Goal: Transaction & Acquisition: Purchase product/service

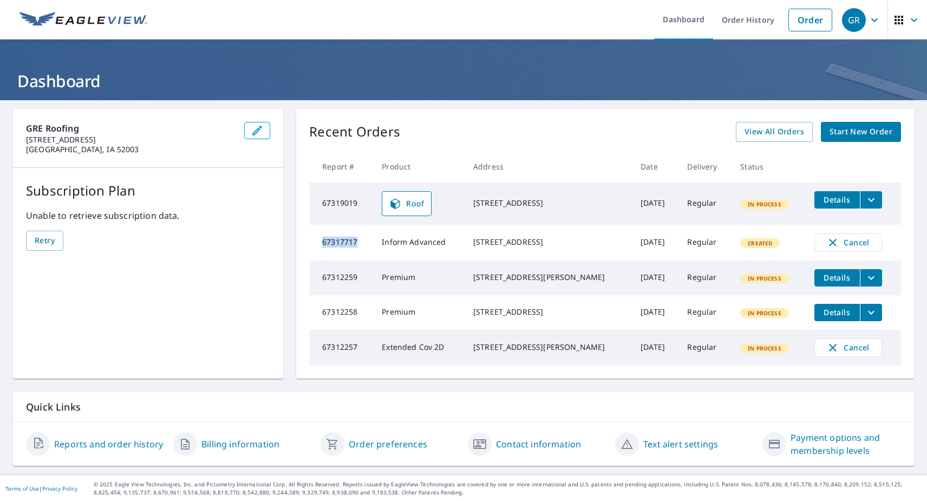
drag, startPoint x: 482, startPoint y: 198, endPoint x: 563, endPoint y: 204, distance: 80.9
click at [563, 204] on div "[STREET_ADDRESS]" at bounding box center [548, 203] width 150 height 11
copy div "[STREET_ADDRESS]"
click at [858, 125] on span "Start New Order" at bounding box center [860, 132] width 63 height 14
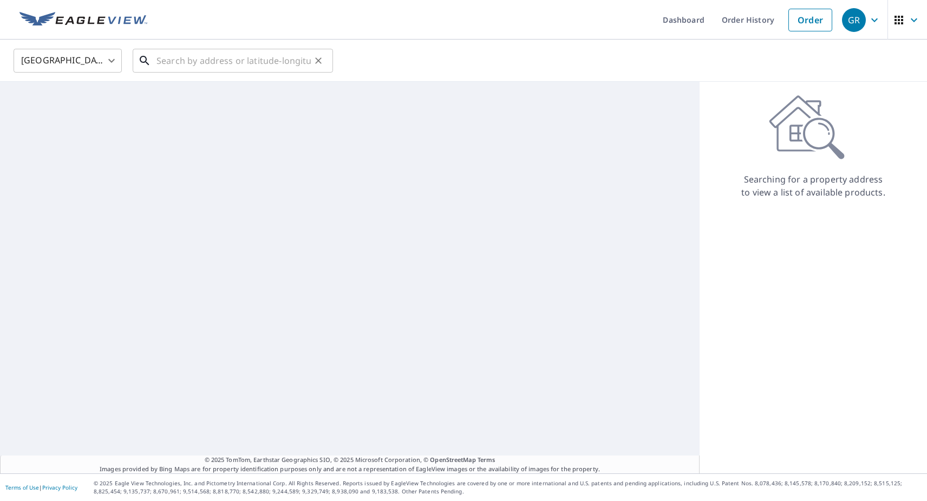
click at [175, 61] on input "text" at bounding box center [233, 60] width 154 height 30
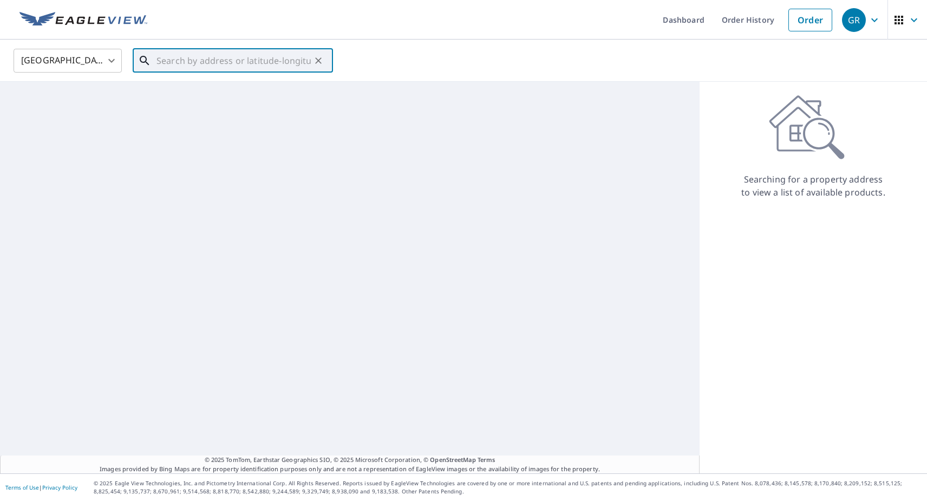
paste input "[STREET_ADDRESS]"
click at [209, 86] on span "[STREET_ADDRESS]" at bounding box center [239, 92] width 170 height 13
type input "[STREET_ADDRESS]"
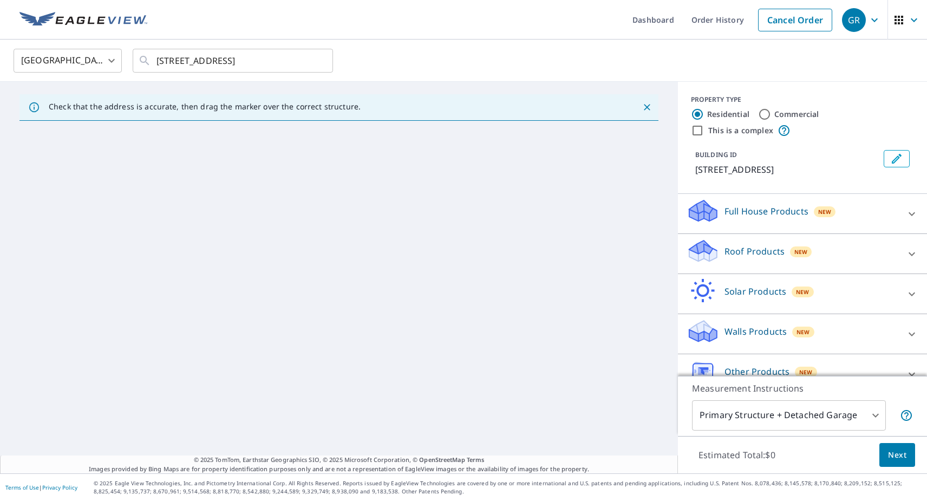
click at [753, 251] on p "Roof Products" at bounding box center [754, 251] width 60 height 13
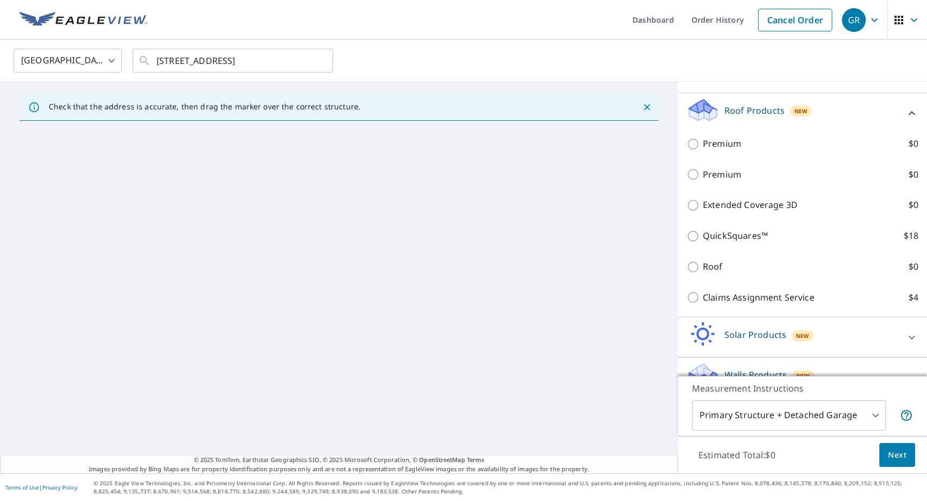
scroll to position [205, 0]
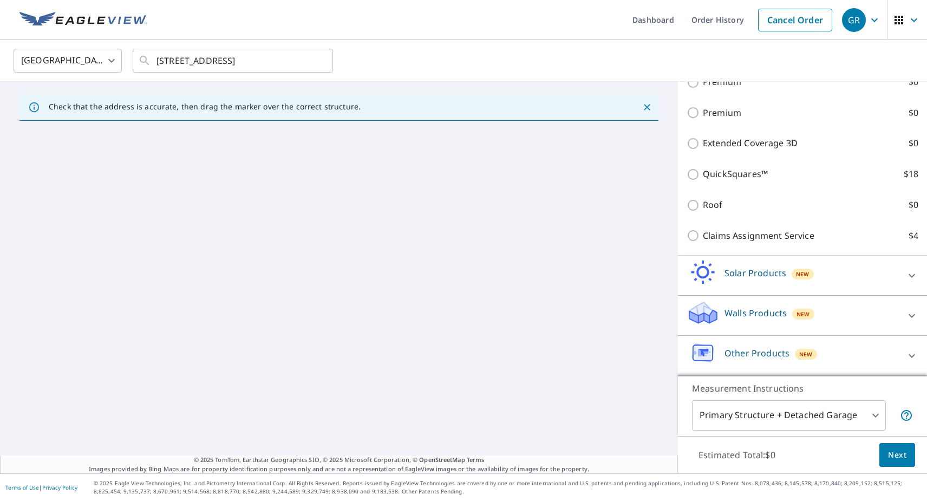
click at [743, 279] on div "Solar Products New" at bounding box center [793, 275] width 212 height 31
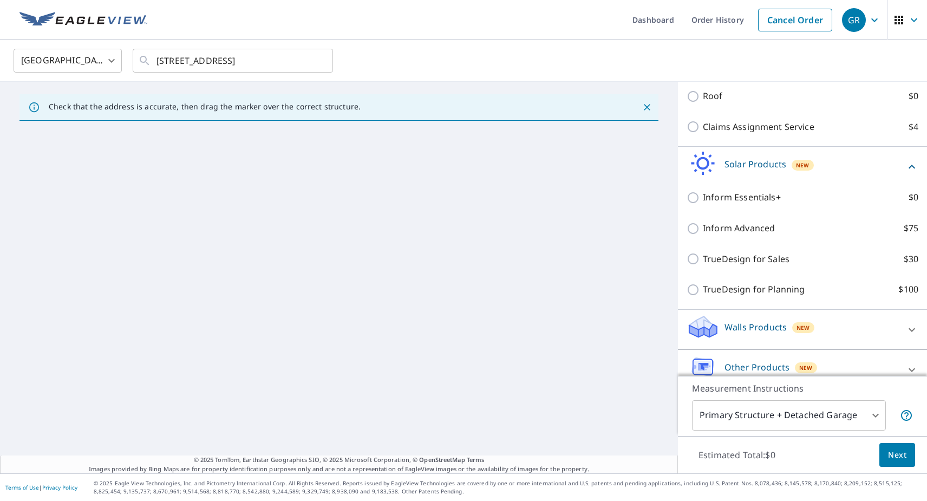
scroll to position [328, 0]
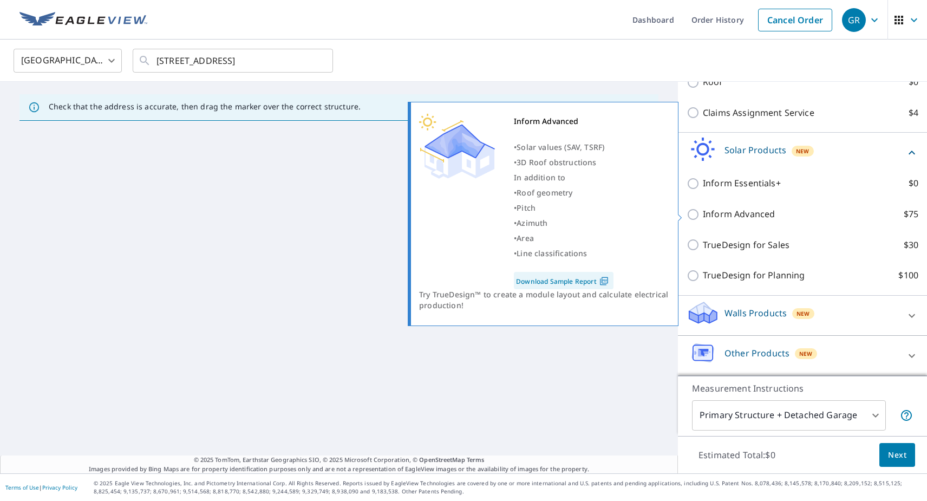
click at [707, 217] on p "Inform Advanced" at bounding box center [739, 214] width 72 height 14
click at [703, 217] on input "Inform Advanced $75" at bounding box center [695, 214] width 16 height 13
checkbox input "true"
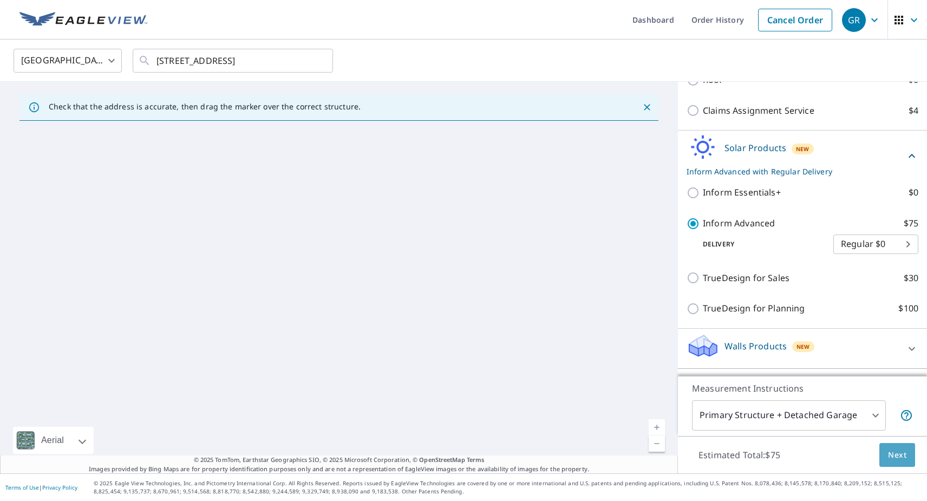
click at [897, 464] on button "Next" at bounding box center [897, 455] width 36 height 24
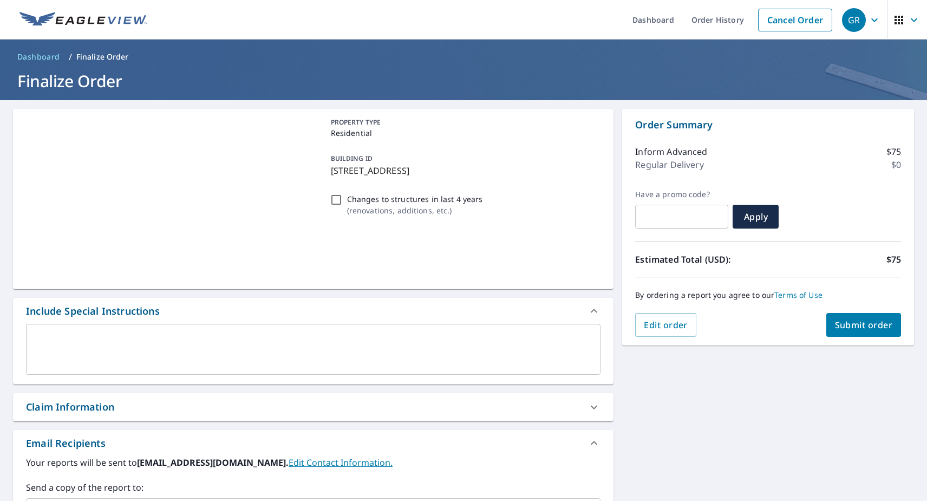
click at [860, 309] on div "By ordering a report you agree to our Terms of Use" at bounding box center [768, 295] width 266 height 36
click at [856, 321] on span "Submit order" at bounding box center [864, 325] width 58 height 12
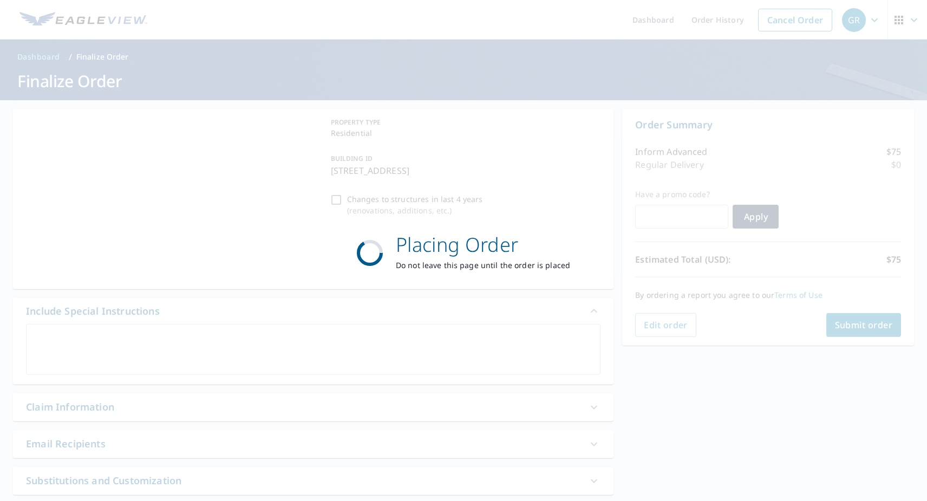
checkbox input "true"
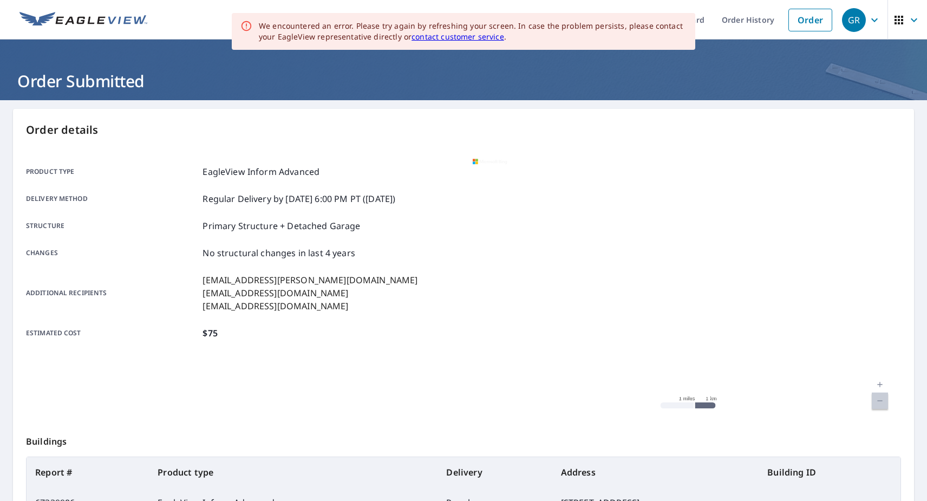
click at [918, 244] on main "Order details Product type EagleView Inform Advanced Delivery method Regular De…" at bounding box center [463, 354] width 927 height 509
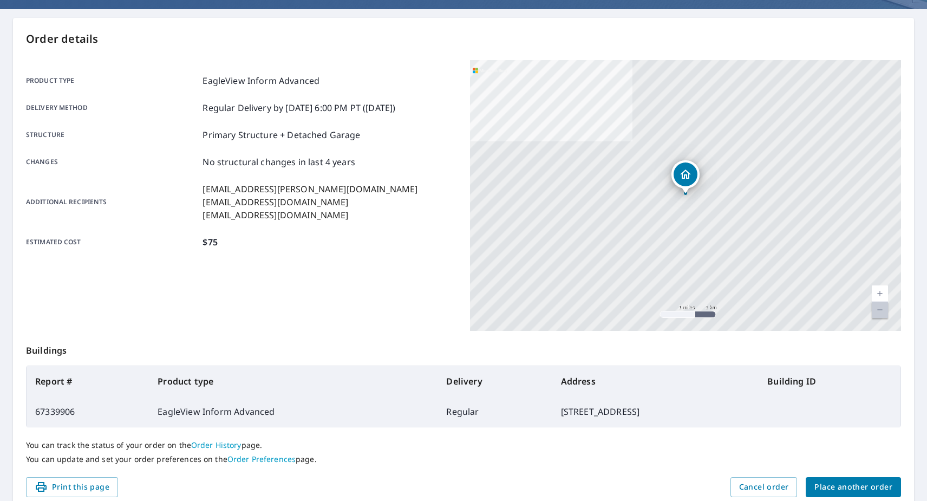
scroll to position [136, 0]
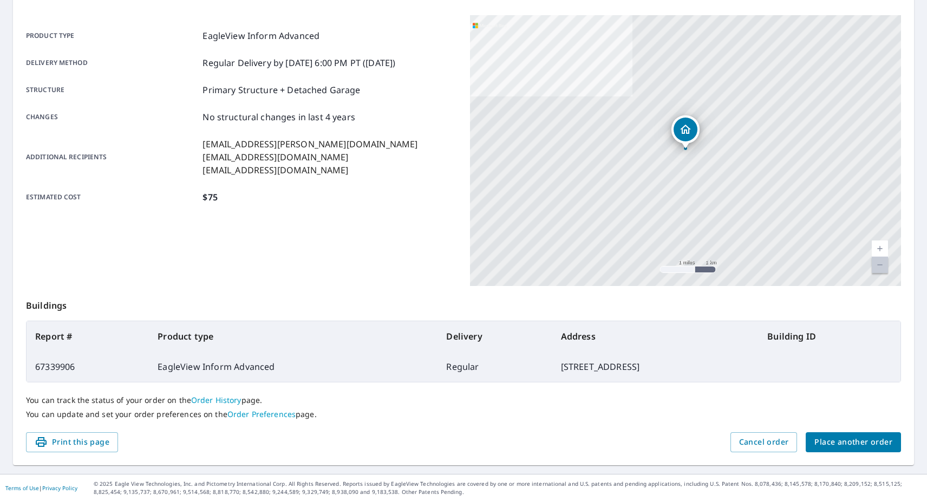
click at [879, 441] on span "Place another order" at bounding box center [853, 442] width 78 height 14
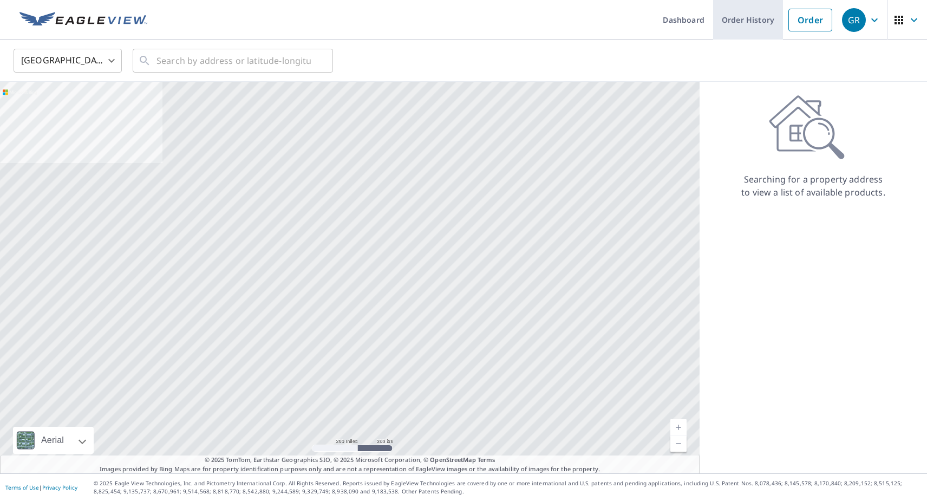
click at [725, 23] on link "Order History" at bounding box center [748, 20] width 70 height 40
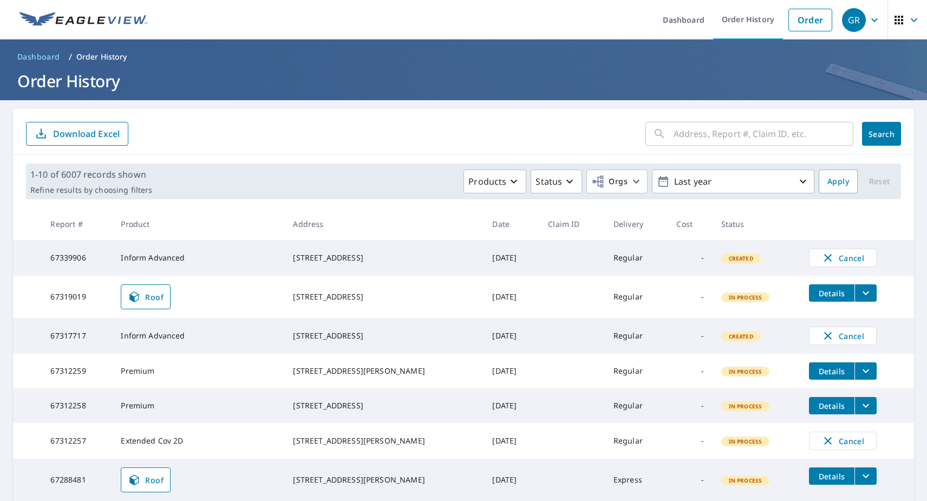
click at [76, 260] on td "67339906" at bounding box center [77, 258] width 70 height 36
copy td "67339906"
click at [71, 259] on td "67339906" at bounding box center [77, 258] width 70 height 36
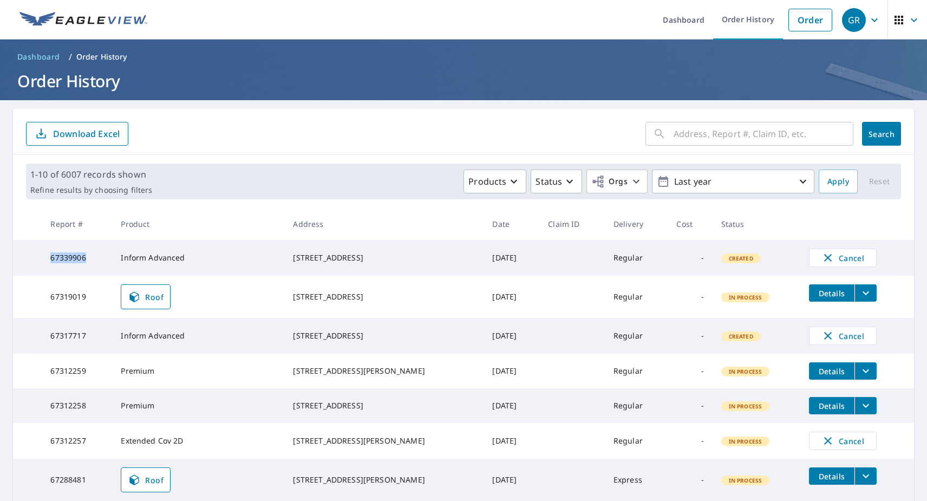
drag, startPoint x: 297, startPoint y: 251, endPoint x: 368, endPoint y: 262, distance: 71.7
click at [368, 262] on div "[STREET_ADDRESS]" at bounding box center [384, 257] width 182 height 11
copy div "[STREET_ADDRESS]"
click at [810, 19] on link "Order" at bounding box center [810, 20] width 44 height 23
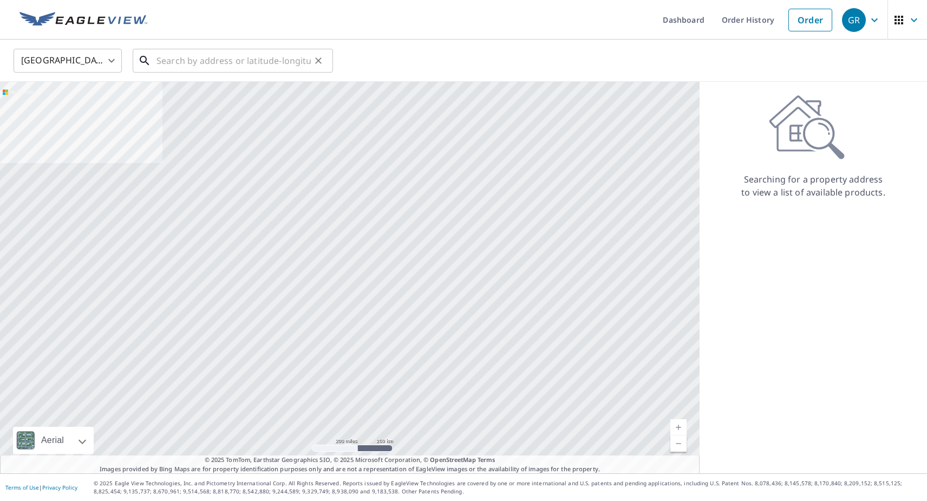
click at [269, 56] on input "text" at bounding box center [233, 60] width 154 height 30
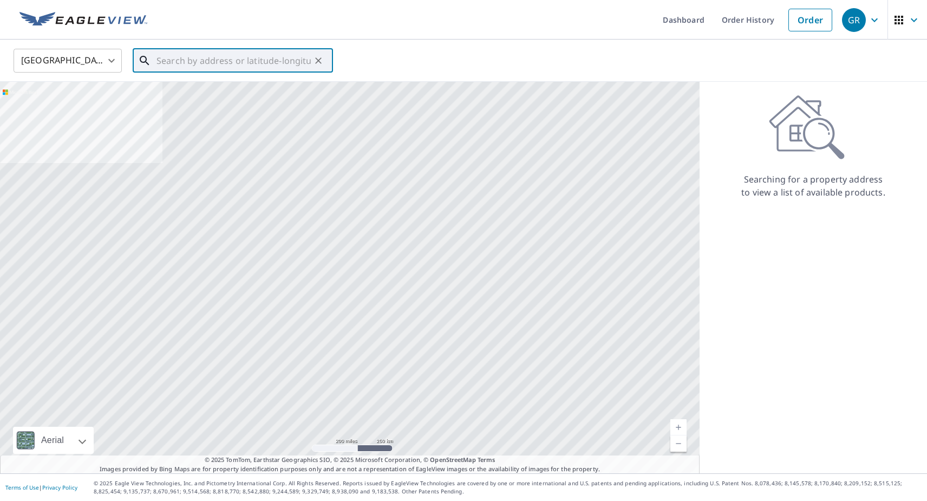
paste input "[STREET_ADDRESS]"
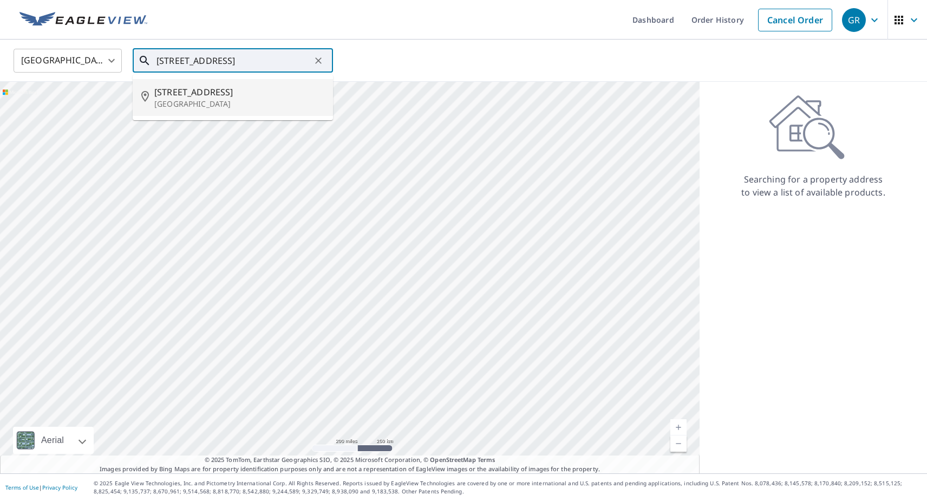
click at [202, 97] on span "[STREET_ADDRESS]" at bounding box center [239, 92] width 170 height 13
type input "[STREET_ADDRESS]"
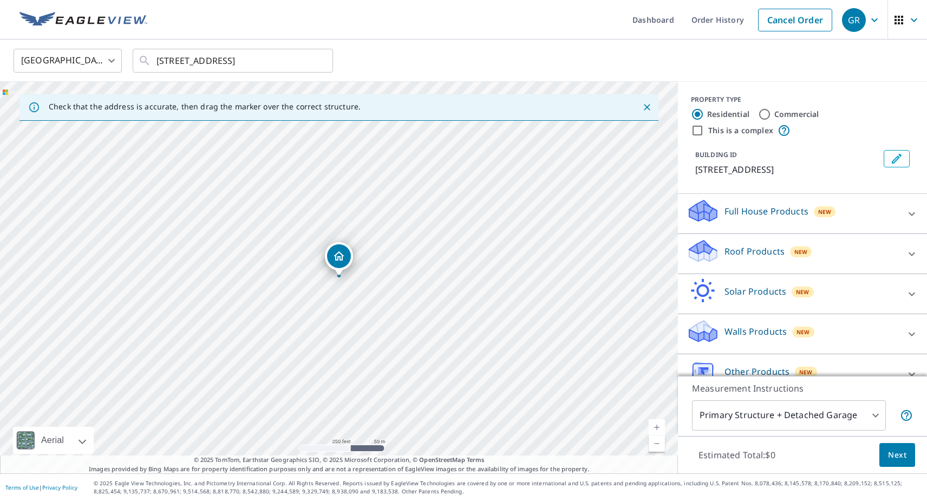
scroll to position [18, 0]
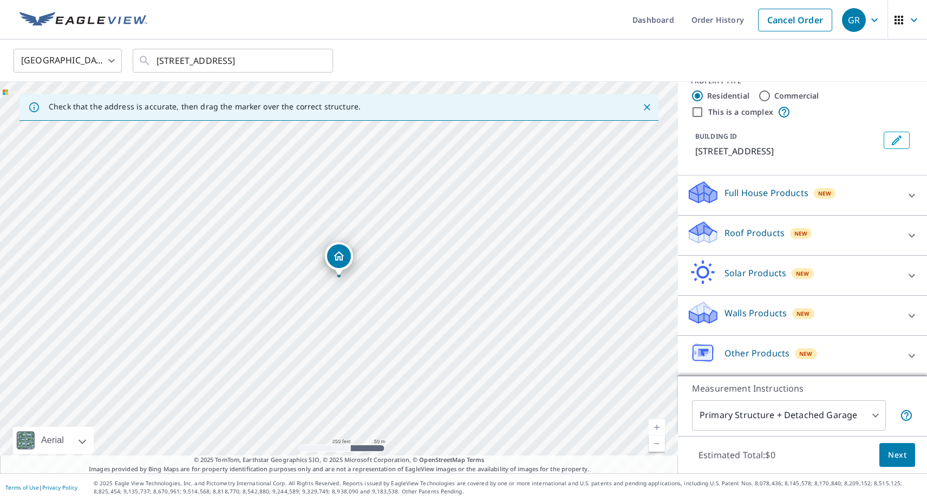
click at [714, 273] on icon at bounding box center [703, 272] width 32 height 25
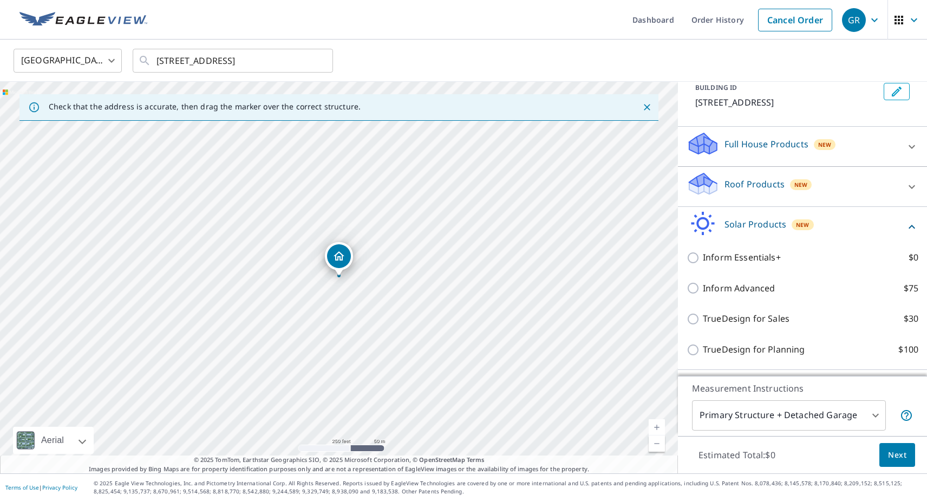
scroll to position [68, 0]
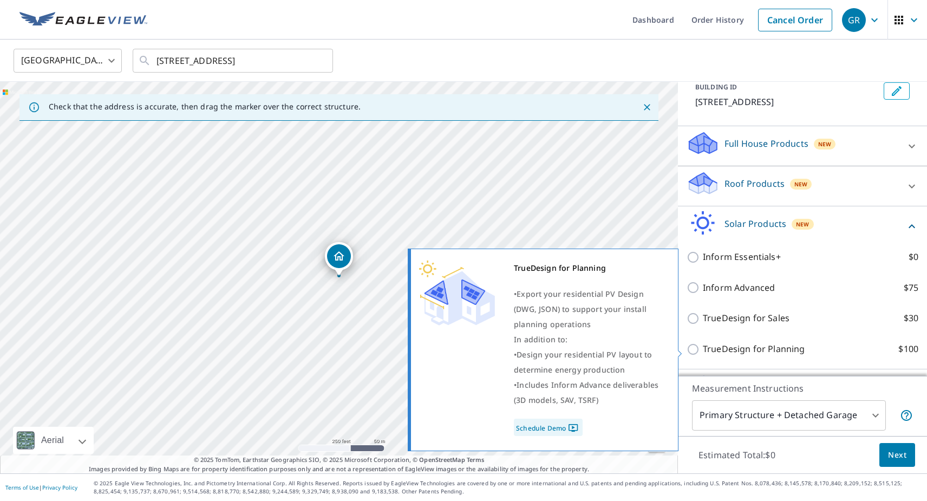
click at [705, 346] on p "TrueDesign for Planning" at bounding box center [754, 349] width 102 height 14
click at [703, 346] on input "TrueDesign for Planning $100" at bounding box center [695, 349] width 16 height 13
checkbox input "true"
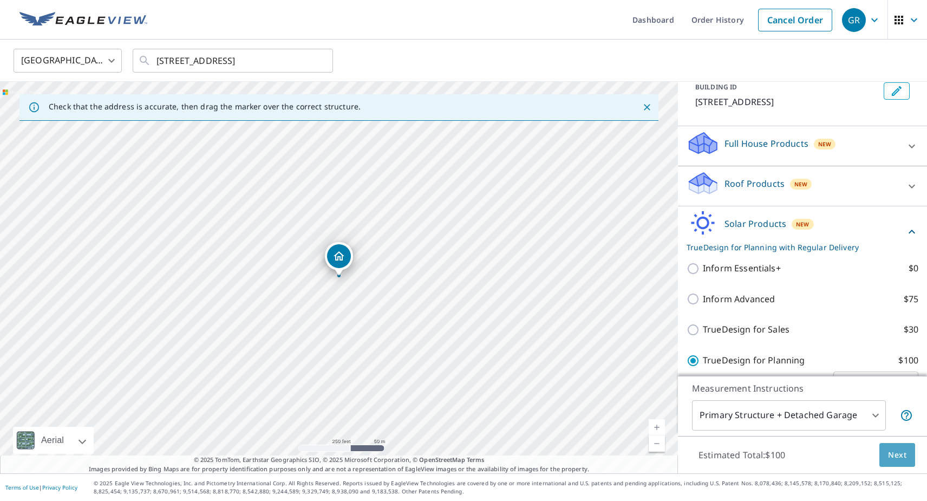
click at [886, 450] on button "Next" at bounding box center [897, 455] width 36 height 24
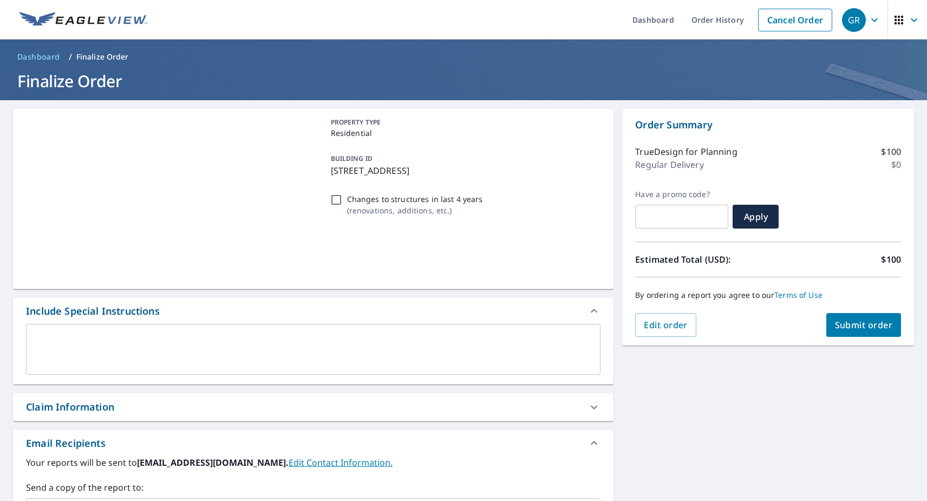
click at [839, 321] on span "Submit order" at bounding box center [864, 325] width 58 height 12
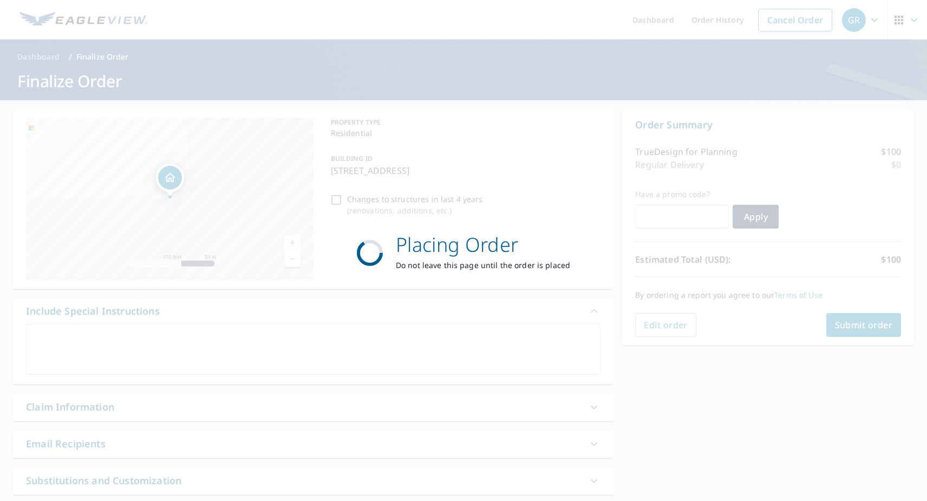
checkbox input "true"
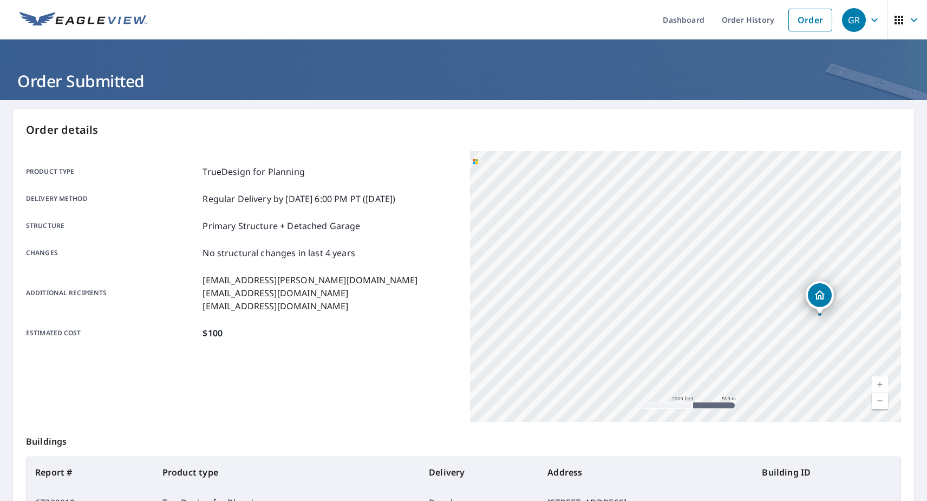
scroll to position [136, 0]
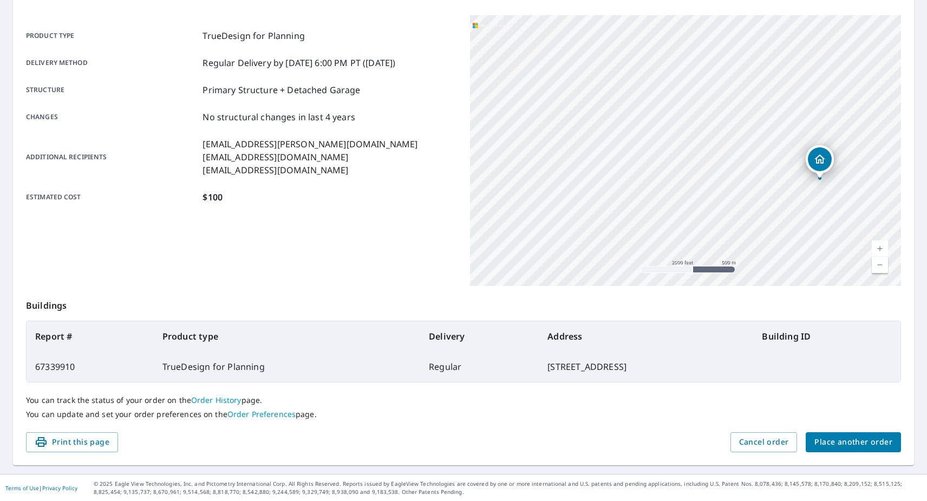
click at [48, 362] on td "67339910" at bounding box center [90, 366] width 127 height 30
copy td "67339910"
